Goal: Task Accomplishment & Management: Manage account settings

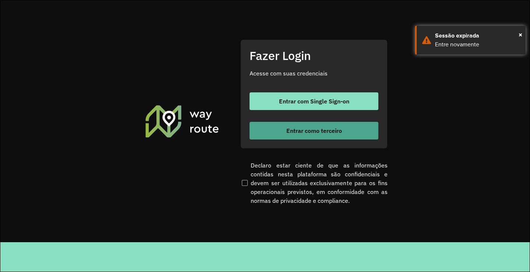
click at [331, 134] on button "Entrar como terceiro" at bounding box center [314, 131] width 129 height 18
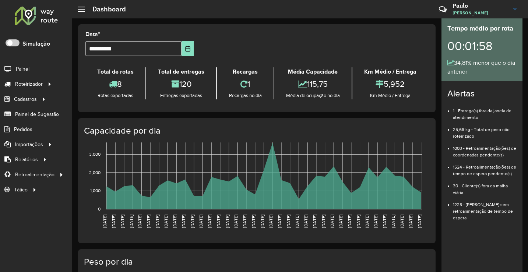
click at [461, 9] on h3 "Paulo" at bounding box center [479, 5] width 55 height 7
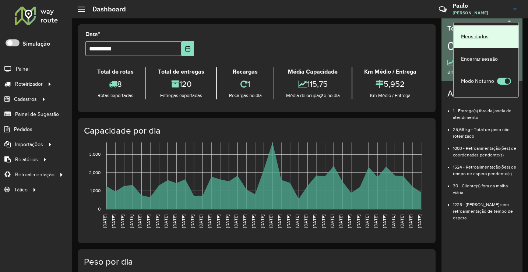
click at [479, 38] on link "Meus dados" at bounding box center [486, 36] width 65 height 22
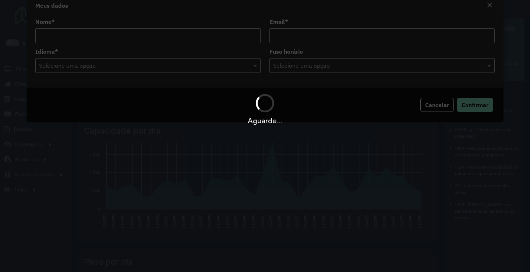
type input "**********"
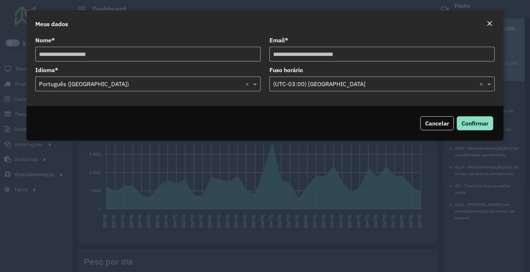
click at [130, 93] on formly-field "Idioma * Selecione uma opção × Português ([GEOGRAPHIC_DATA]) ×" at bounding box center [148, 82] width 234 height 30
click at [133, 86] on input "text" at bounding box center [140, 84] width 203 height 9
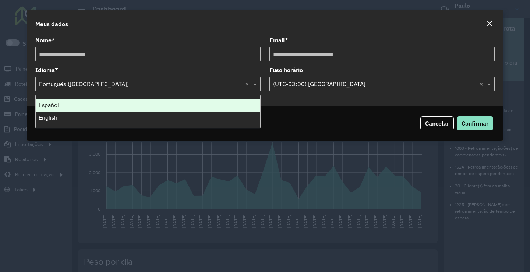
click at [135, 70] on div "Idioma * Selecione uma opção × Português ([GEOGRAPHIC_DATA]) ×" at bounding box center [147, 79] width 225 height 24
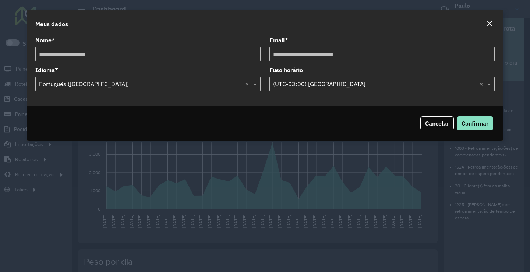
click at [343, 115] on div "Cancelar Confirmar" at bounding box center [265, 123] width 477 height 35
click at [444, 122] on span "Cancelar" at bounding box center [437, 123] width 24 height 7
